Goal: Task Accomplishment & Management: Manage account settings

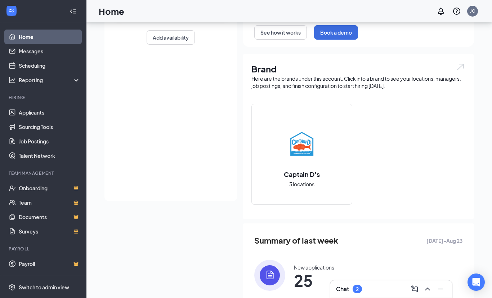
scroll to position [150, 0]
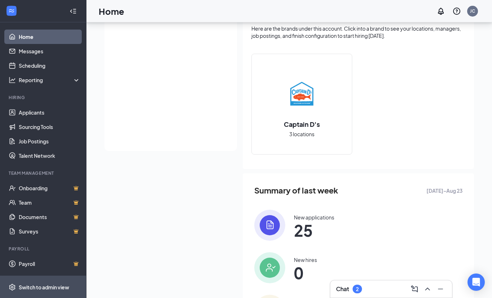
click at [45, 291] on div "Switch to admin view" at bounding box center [44, 286] width 50 height 7
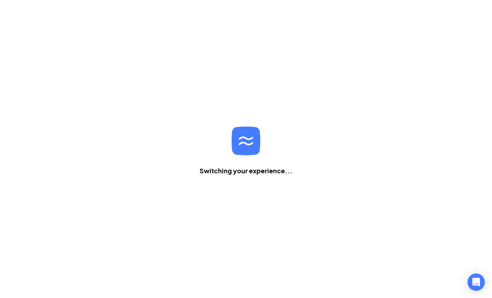
scroll to position [23, 0]
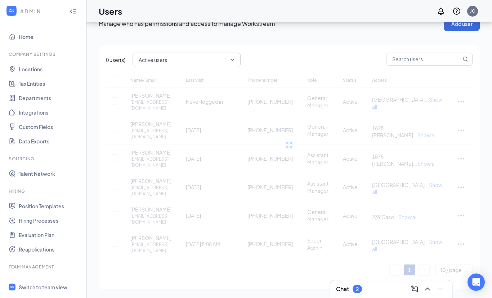
checkbox input "false"
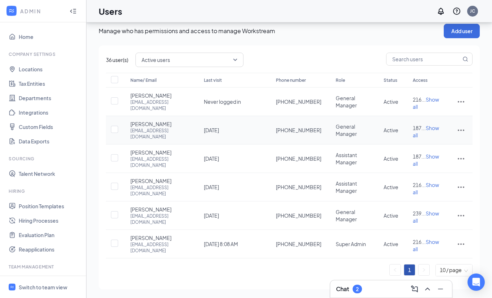
click at [457, 126] on icon "ActionsIcon" at bounding box center [461, 130] width 9 height 9
click at [239, 276] on div "Manage who has permissions and access to manage Workstream Add user 36 user(s) …" at bounding box center [288, 156] width 405 height 283
click at [349, 297] on div "Chat 2" at bounding box center [391, 288] width 122 height 17
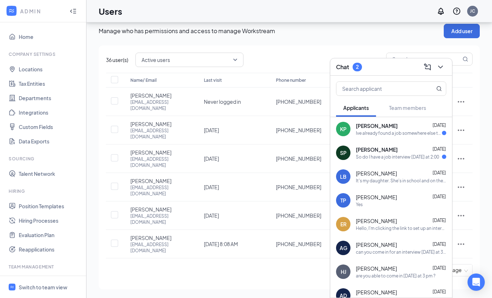
click at [404, 129] on div "[PERSON_NAME] [DATE]" at bounding box center [401, 125] width 90 height 7
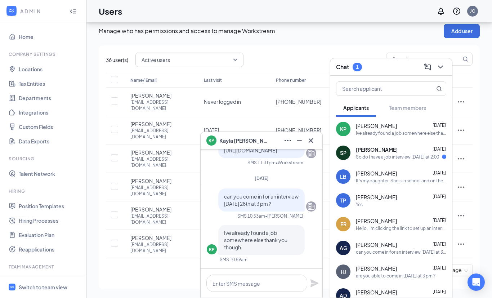
click at [386, 160] on div "So do I have a job interview [DATE] at 2:00" at bounding box center [397, 157] width 83 height 6
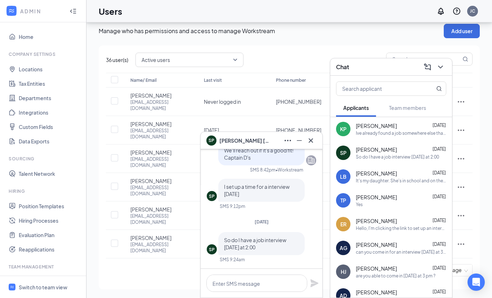
click at [306, 146] on button at bounding box center [311, 141] width 12 height 12
